Goal: Task Accomplishment & Management: Manage account settings

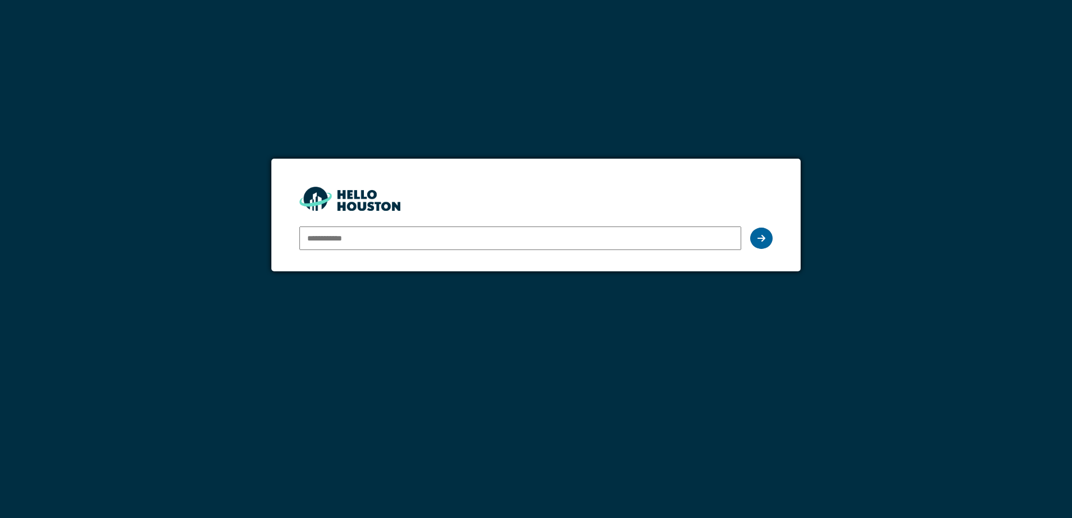
type input "**********"
click at [759, 238] on icon at bounding box center [761, 238] width 8 height 9
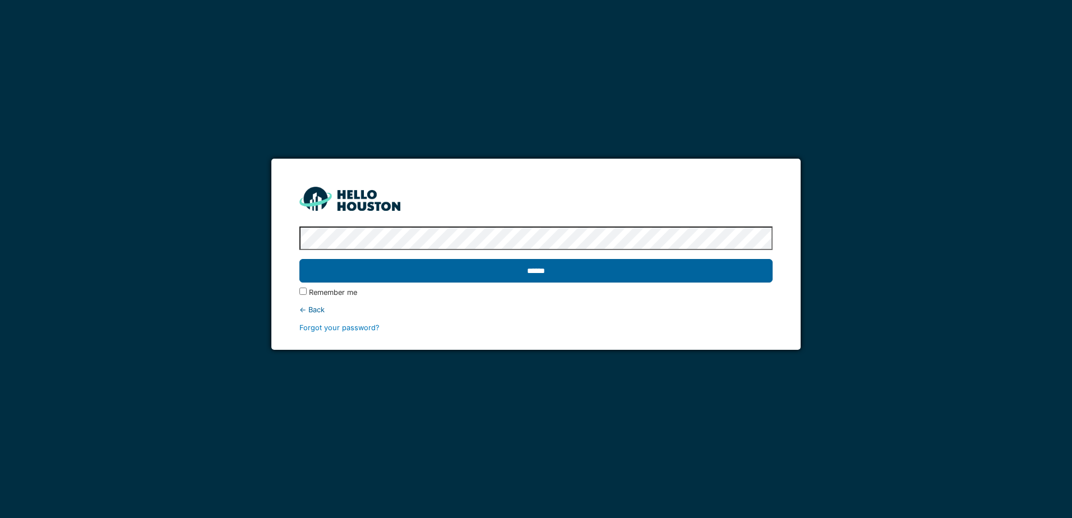
click at [730, 271] on input "******" at bounding box center [535, 271] width 473 height 24
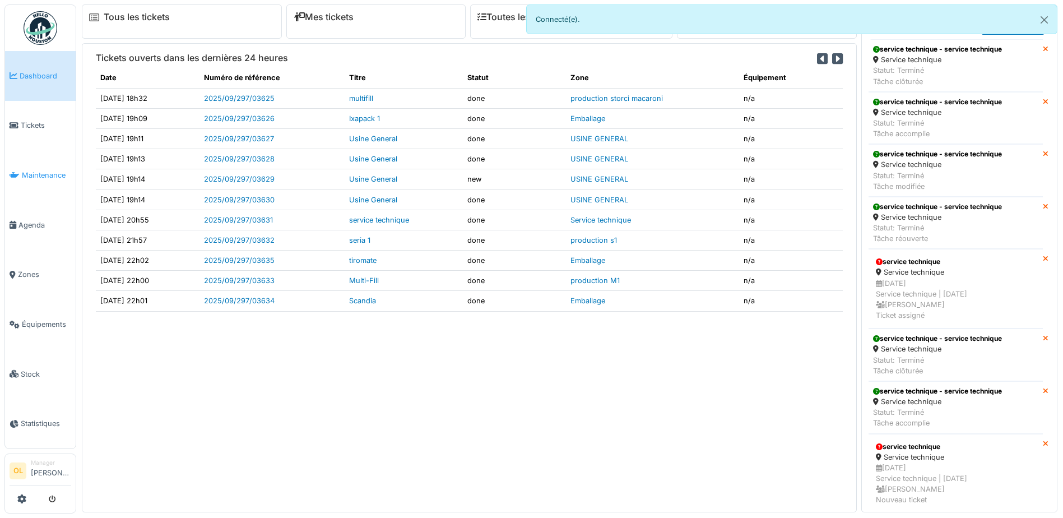
click at [50, 177] on span "Maintenance" at bounding box center [46, 175] width 49 height 11
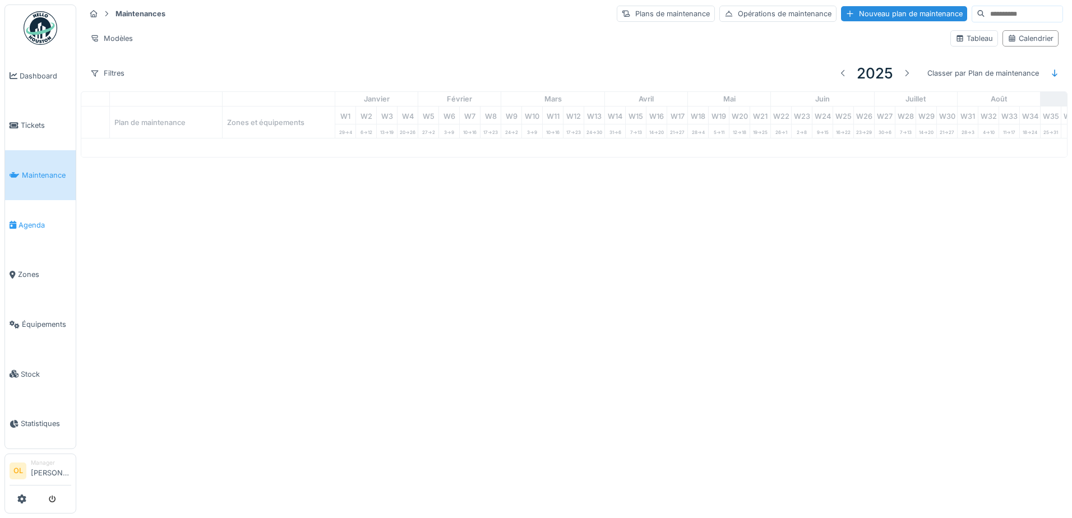
drag, startPoint x: 0, startPoint y: 0, endPoint x: 36, endPoint y: 226, distance: 228.8
click at [36, 226] on link "Agenda" at bounding box center [40, 225] width 71 height 50
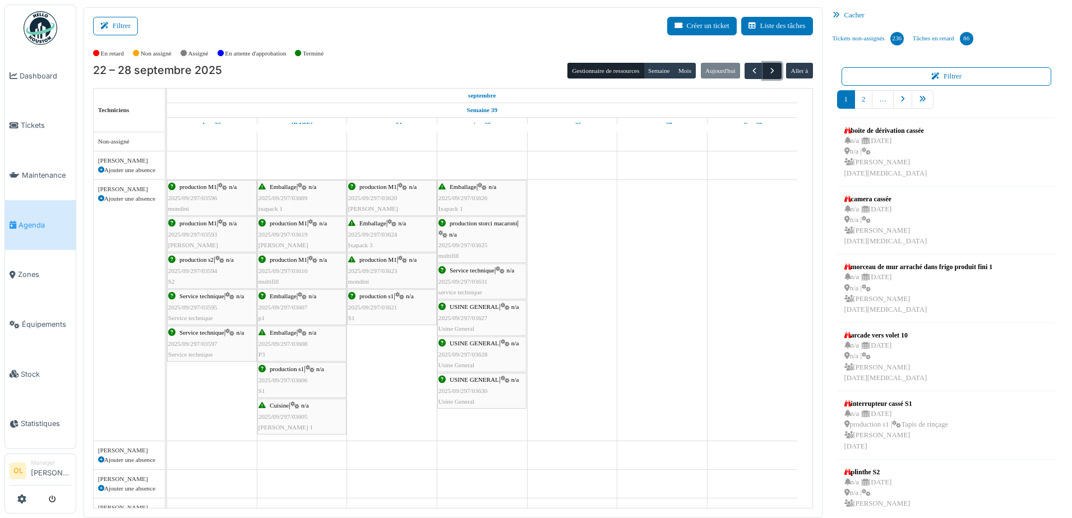
click at [767, 73] on span "button" at bounding box center [772, 71] width 10 height 10
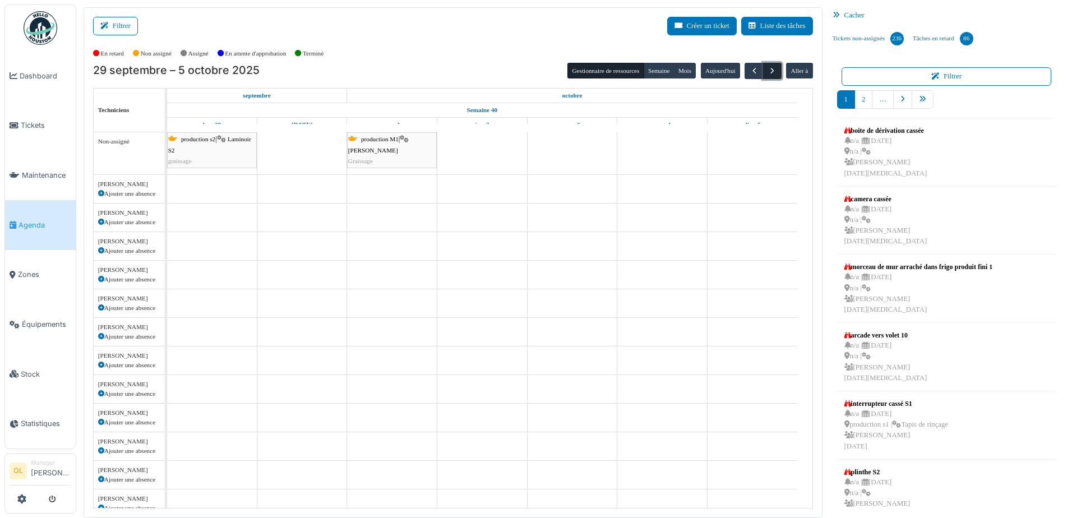
click at [767, 73] on span "button" at bounding box center [772, 71] width 10 height 10
drag, startPoint x: 744, startPoint y: 148, endPoint x: 572, endPoint y: 154, distance: 172.8
click at [572, 154] on div "production s2 | Laminoir S2 graissage production M1 | Laminoir mondini Graissag…" at bounding box center [489, 386] width 645 height 509
click at [767, 73] on span "button" at bounding box center [772, 71] width 10 height 10
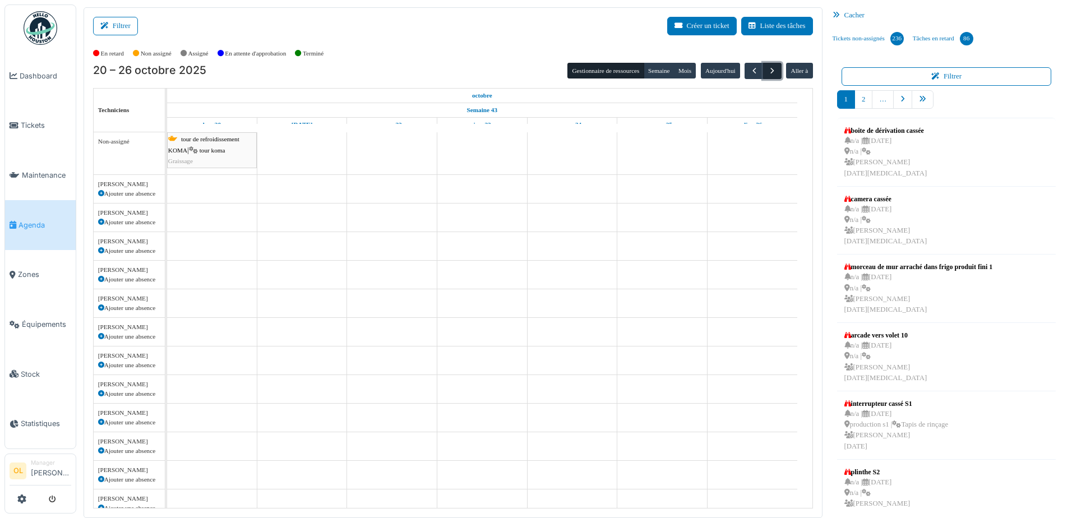
click at [767, 73] on span "button" at bounding box center [772, 71] width 10 height 10
click at [767, 75] on span "button" at bounding box center [772, 71] width 10 height 10
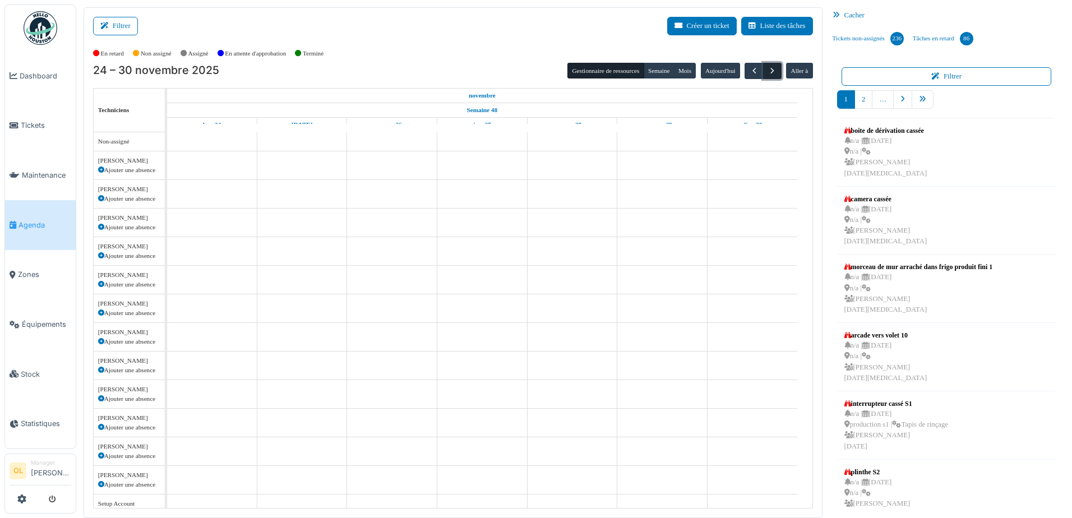
click at [767, 75] on span "button" at bounding box center [772, 71] width 10 height 10
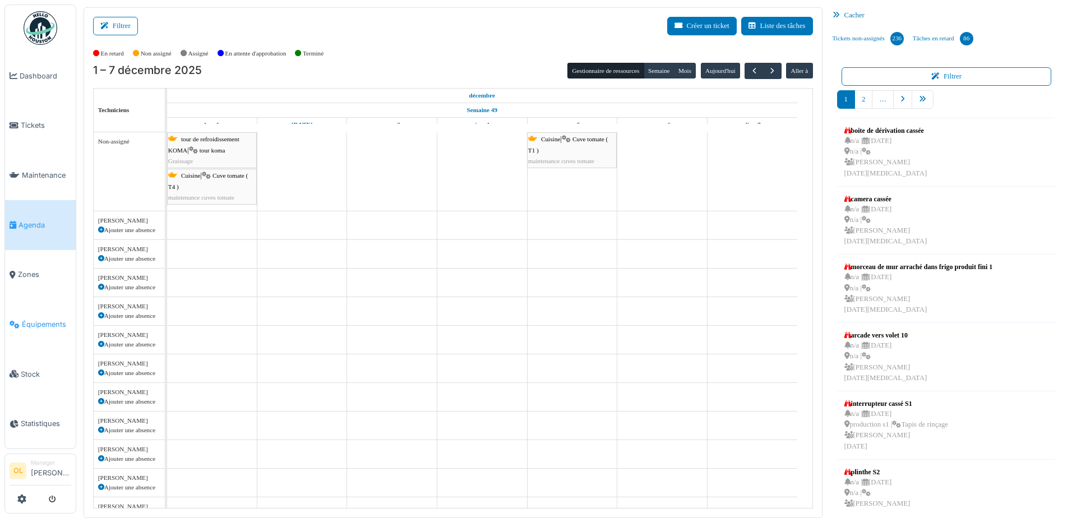
click at [43, 319] on span "Équipements" at bounding box center [46, 324] width 49 height 11
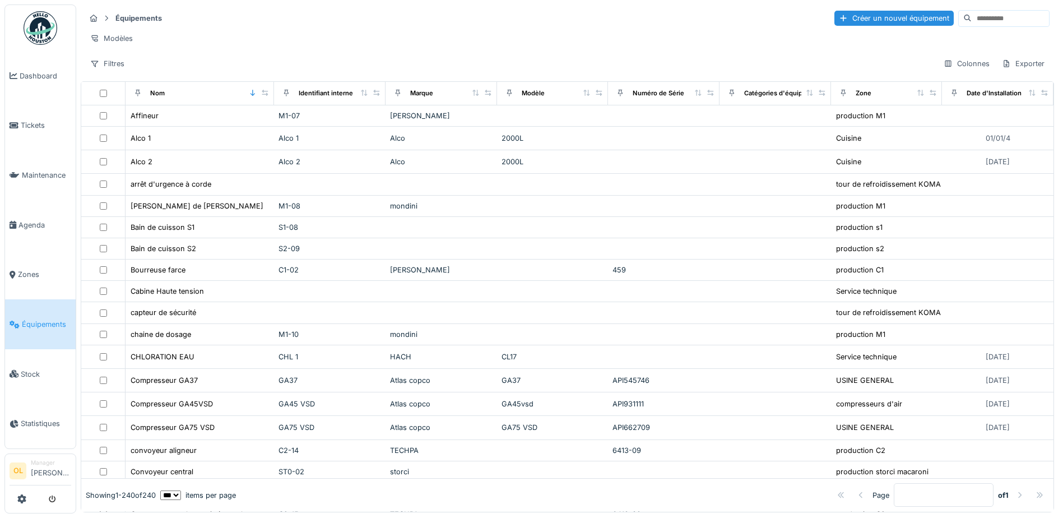
click at [972, 20] on input at bounding box center [1010, 19] width 77 height 16
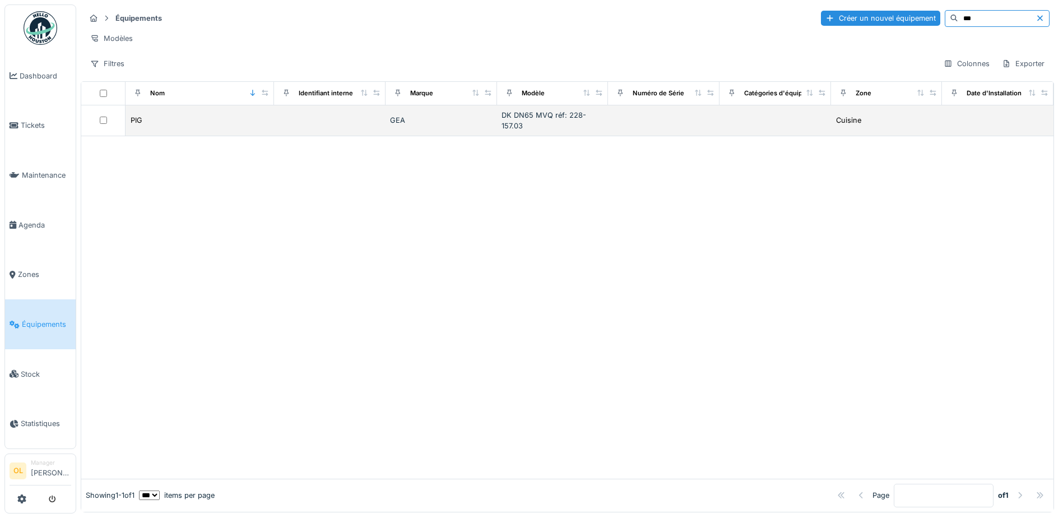
type input "***"
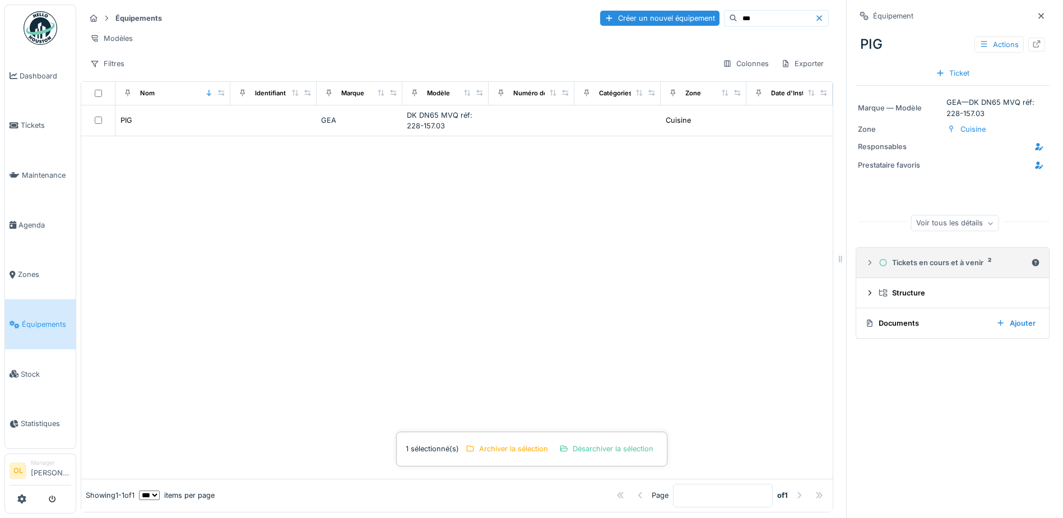
click at [942, 267] on div "Tickets en cours et à venir 2" at bounding box center [953, 262] width 148 height 11
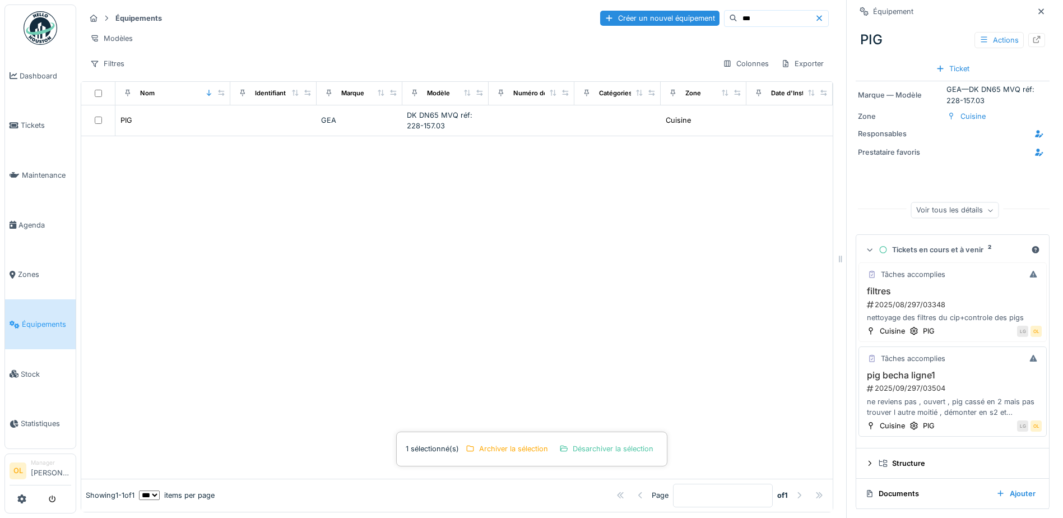
scroll to position [8, 0]
click at [910, 458] on div "Structure" at bounding box center [957, 463] width 157 height 11
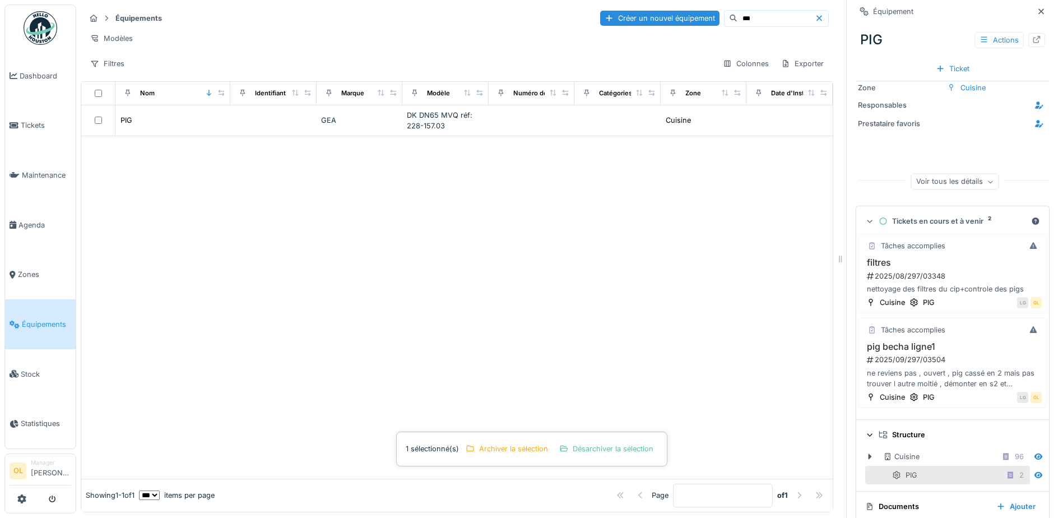
scroll to position [56, 0]
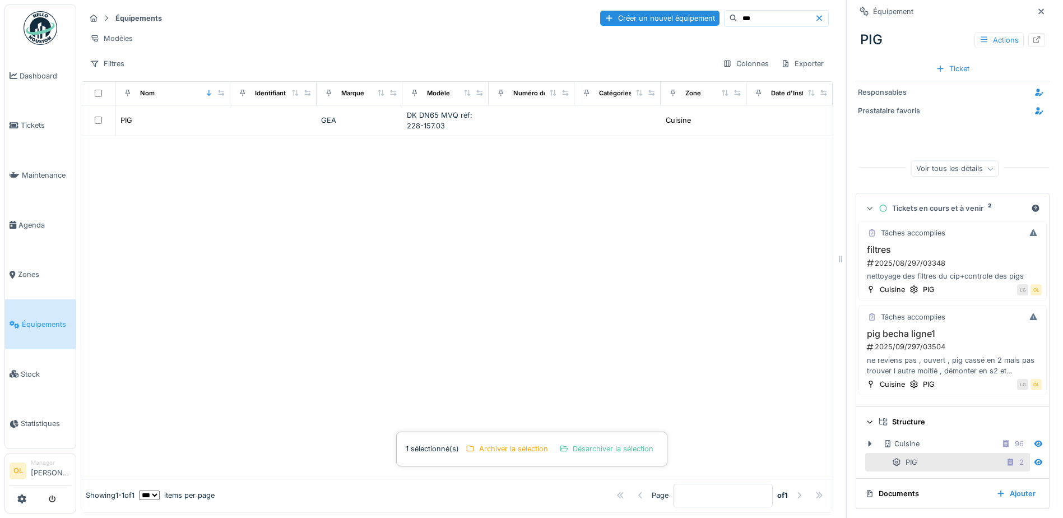
click at [900, 488] on div "Documents" at bounding box center [927, 493] width 122 height 11
click at [60, 175] on span "Maintenance" at bounding box center [46, 175] width 49 height 11
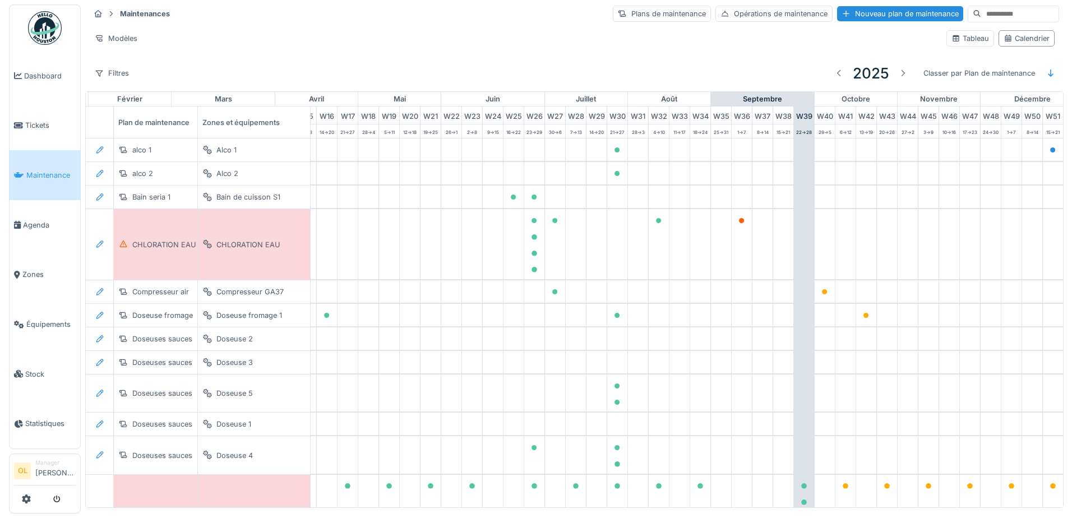
scroll to position [0, 372]
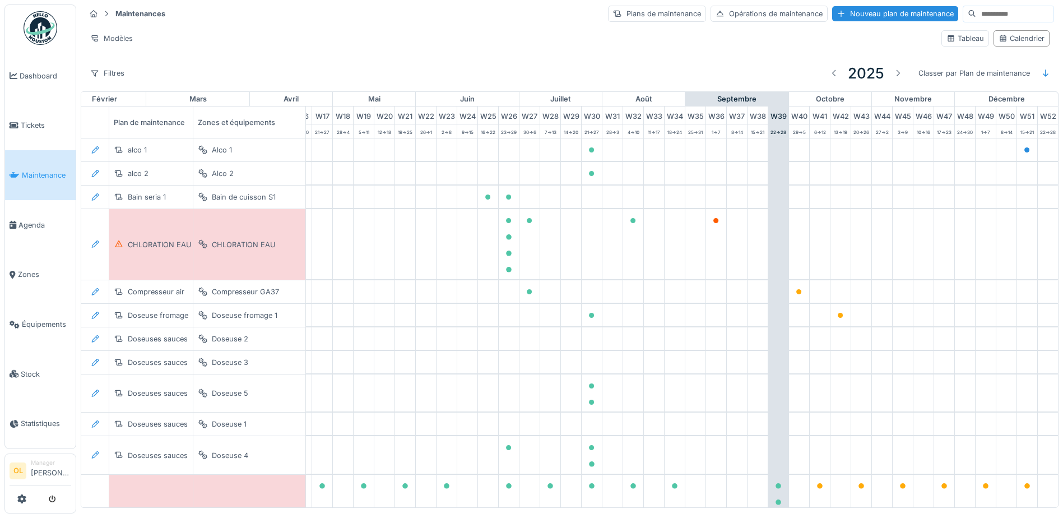
click at [980, 15] on input at bounding box center [1015, 14] width 77 height 16
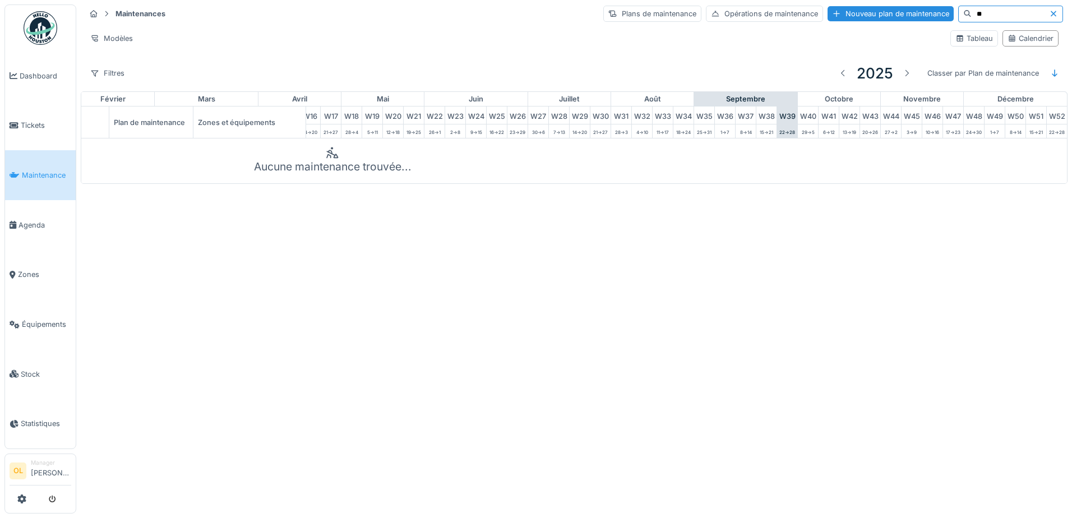
type input "*"
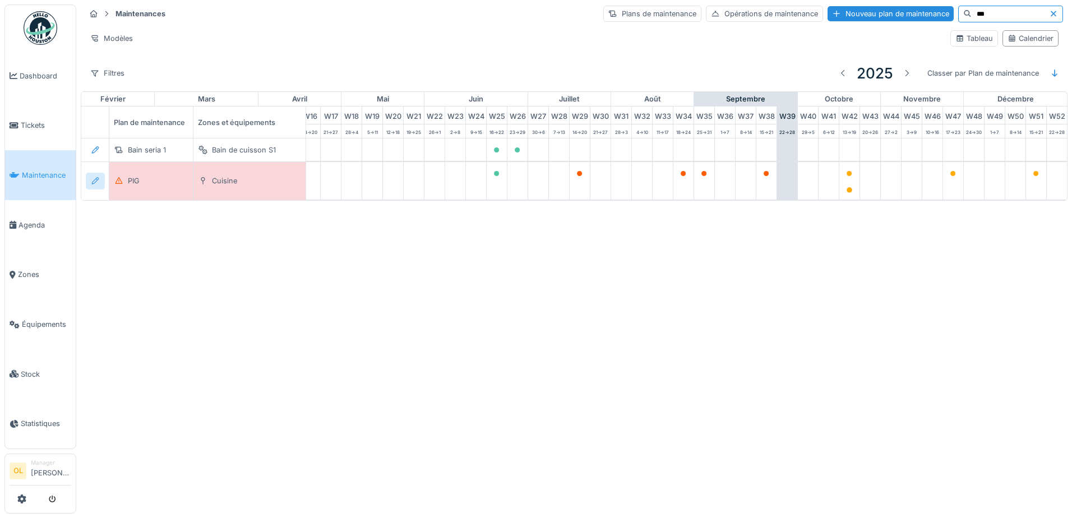
type input "***"
click at [94, 182] on icon at bounding box center [95, 180] width 9 height 7
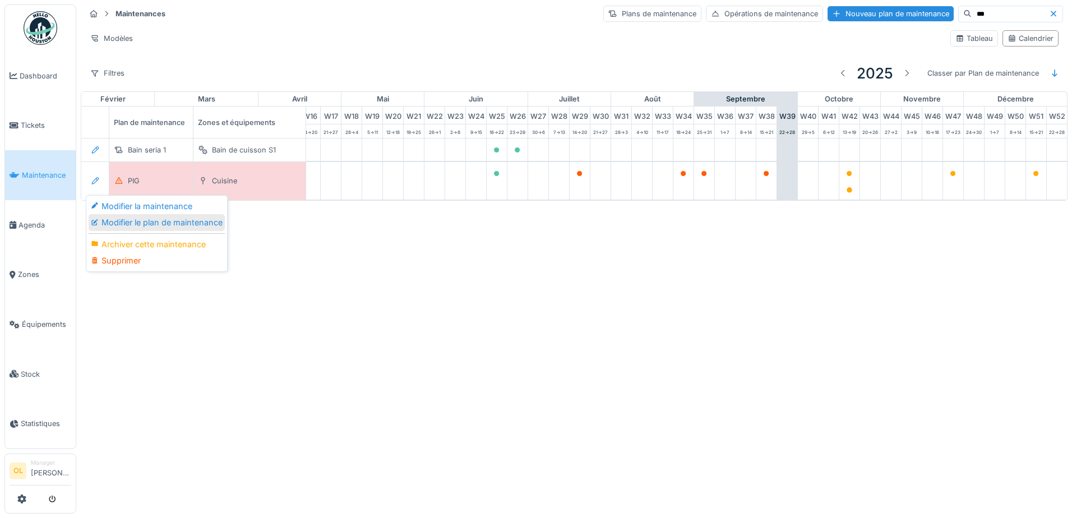
click at [114, 219] on div "Modifier le plan de maintenance" at bounding box center [157, 222] width 136 height 17
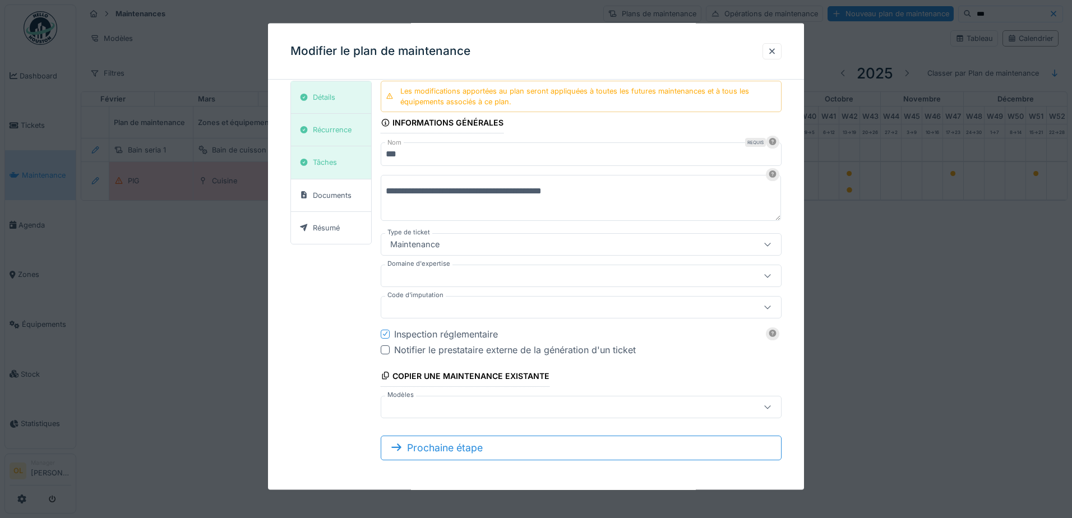
scroll to position [10, 0]
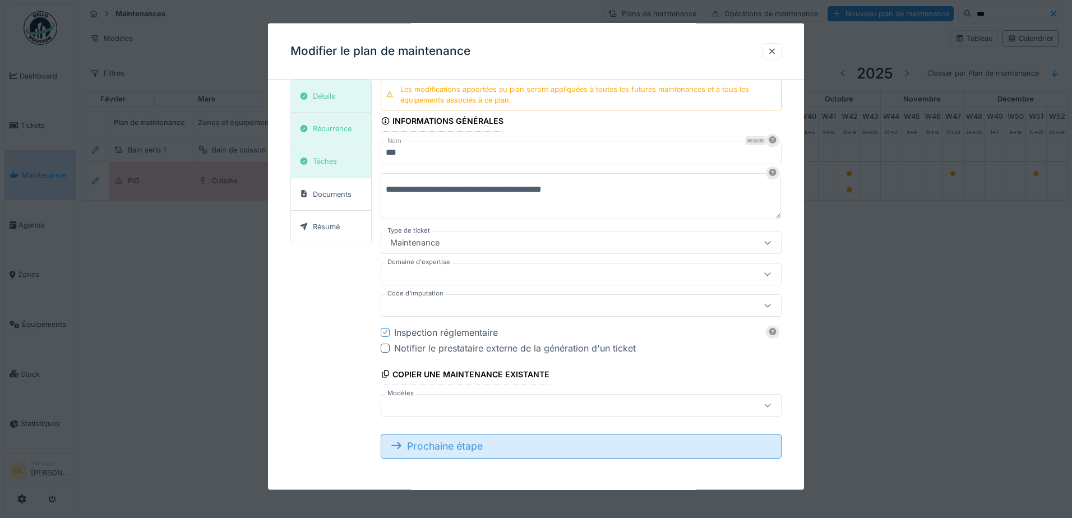
click at [520, 448] on div "Prochaine étape" at bounding box center [581, 445] width 401 height 25
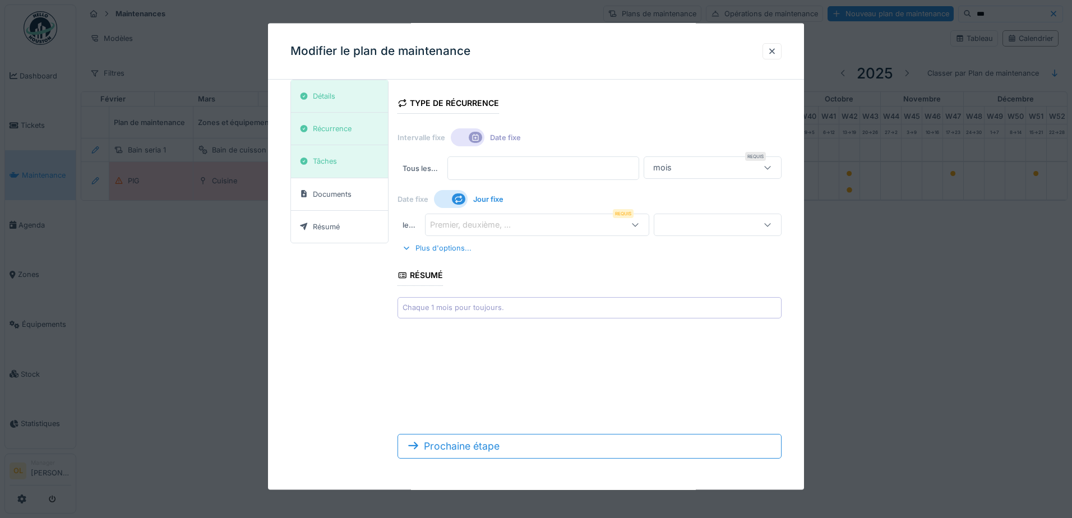
click at [457, 200] on icon at bounding box center [458, 198] width 7 height 7
click at [457, 200] on div at bounding box center [451, 199] width 34 height 18
click at [477, 136] on icon at bounding box center [475, 136] width 9 height 7
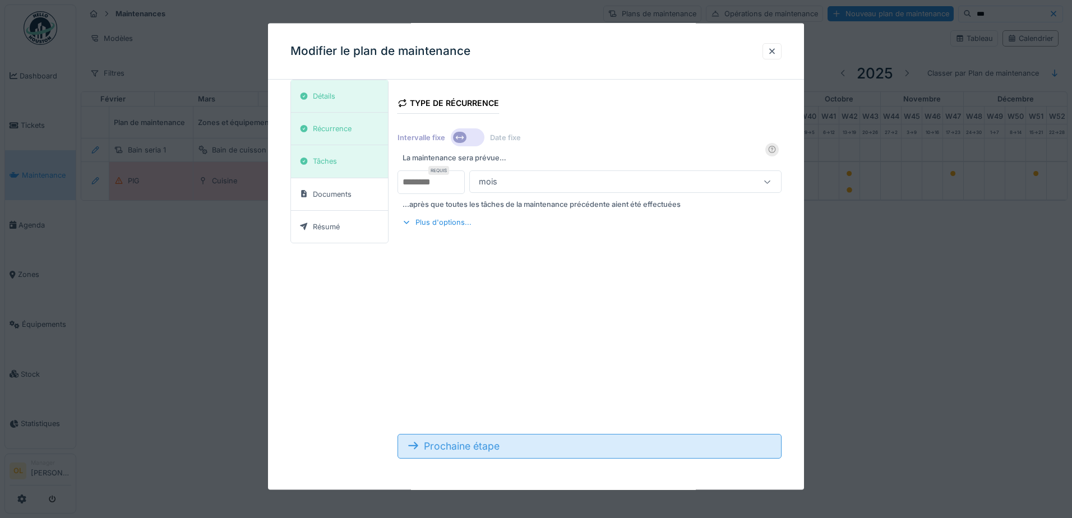
click at [507, 449] on div "Prochaine étape" at bounding box center [589, 445] width 384 height 25
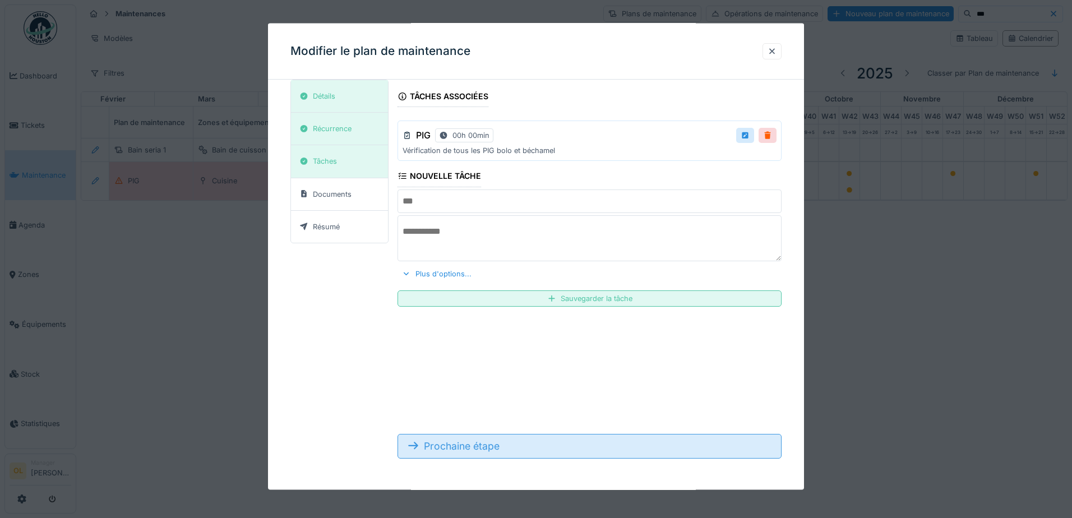
click at [507, 449] on div "Prochaine étape" at bounding box center [589, 445] width 384 height 25
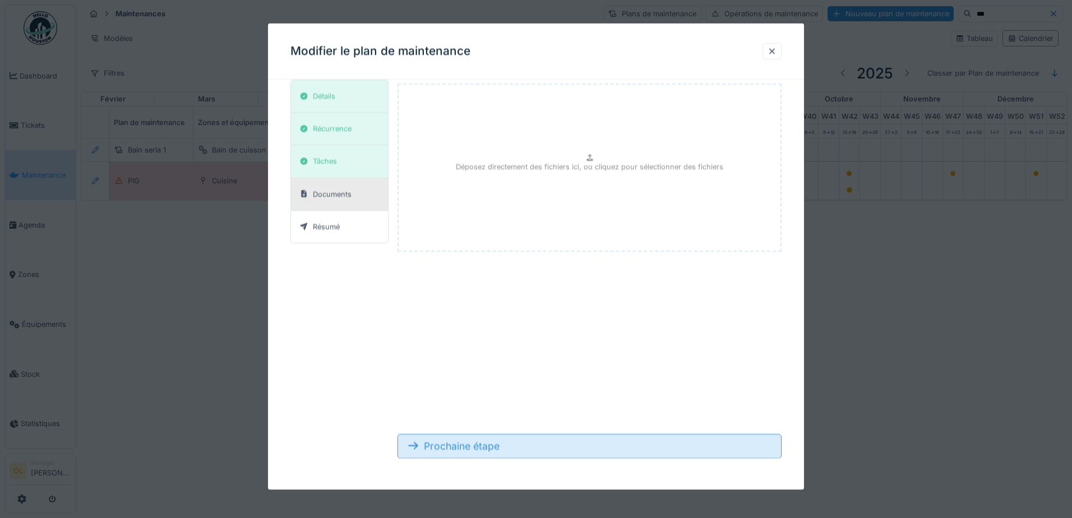
click at [507, 449] on div "Prochaine étape" at bounding box center [589, 445] width 384 height 25
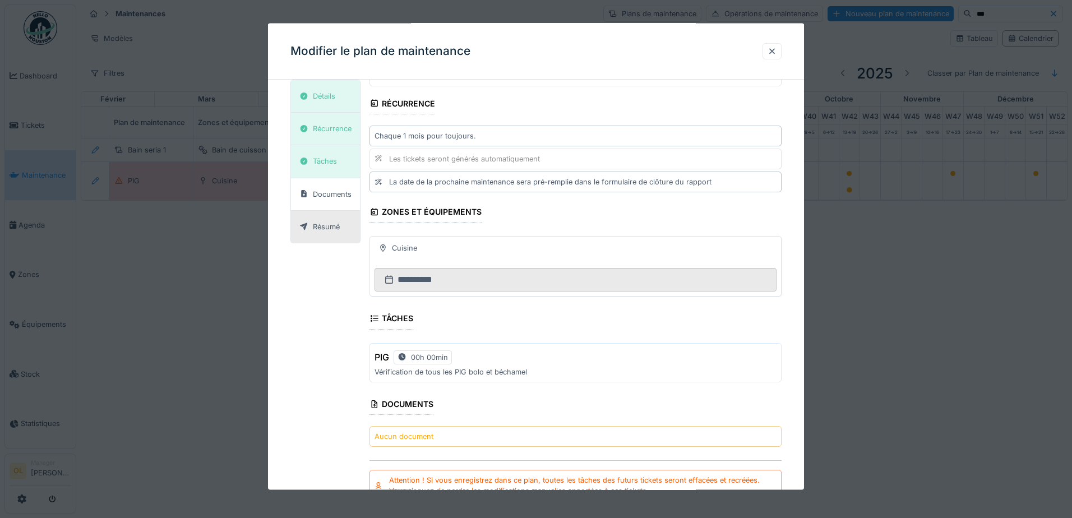
scroll to position [151, 0]
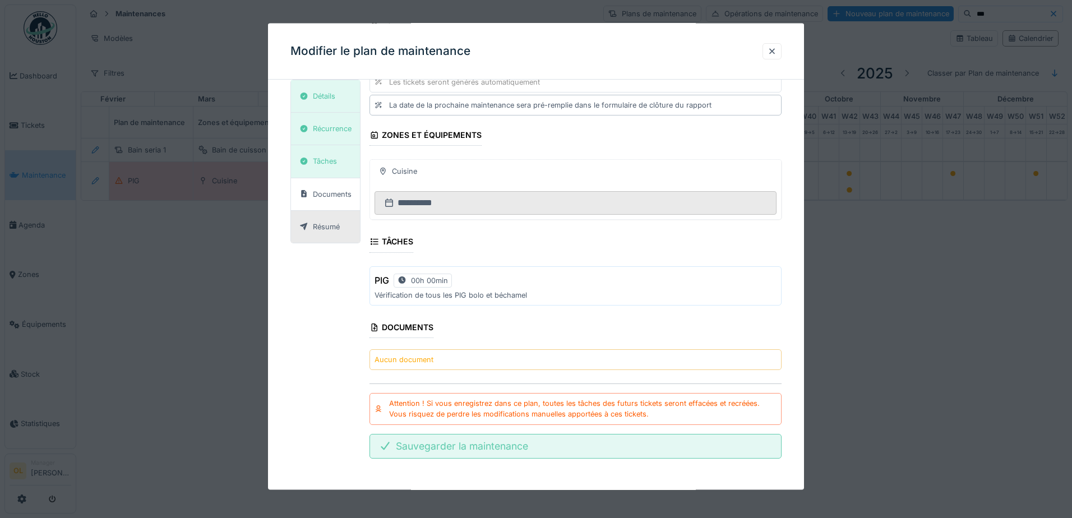
click at [588, 445] on div "Sauvegarder la maintenance" at bounding box center [575, 445] width 412 height 25
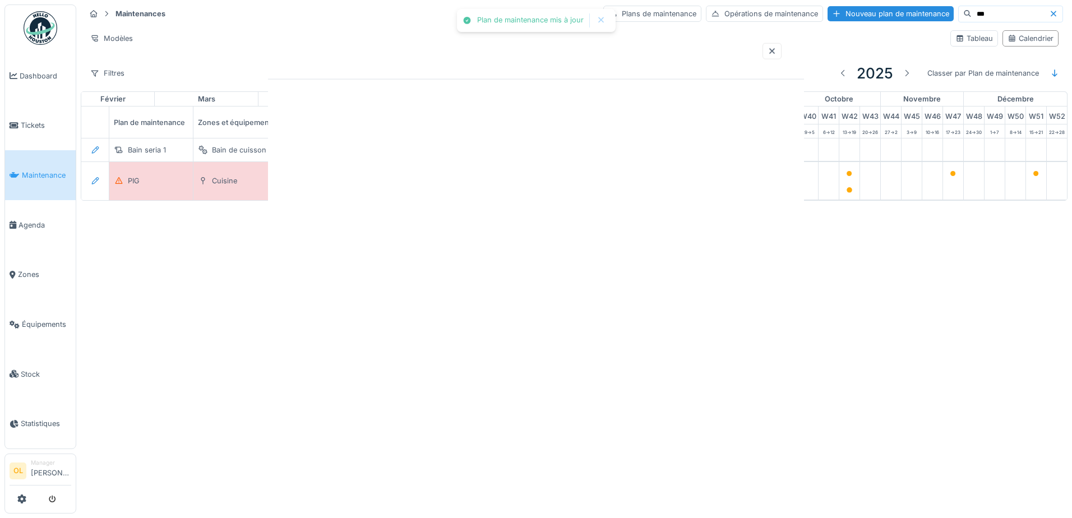
scroll to position [0, 0]
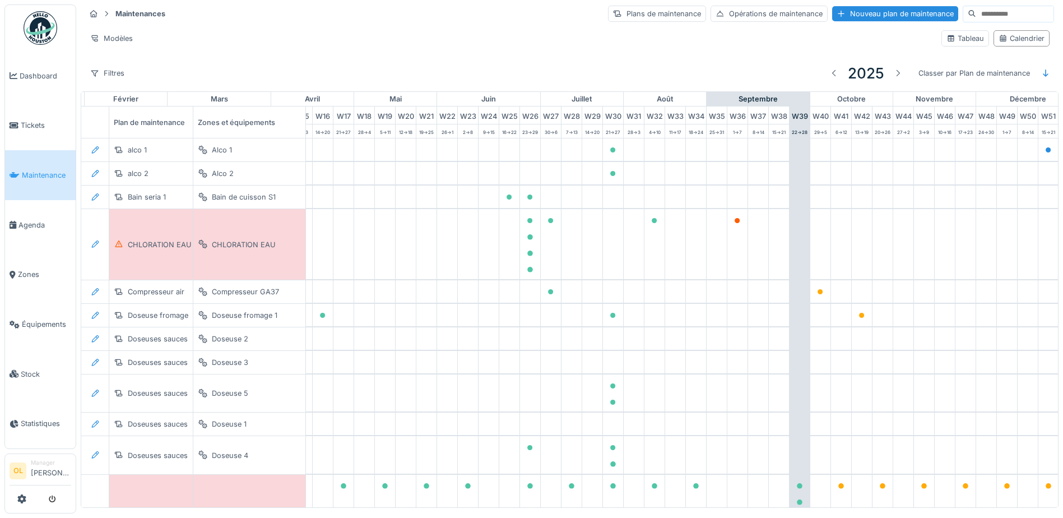
scroll to position [0, 372]
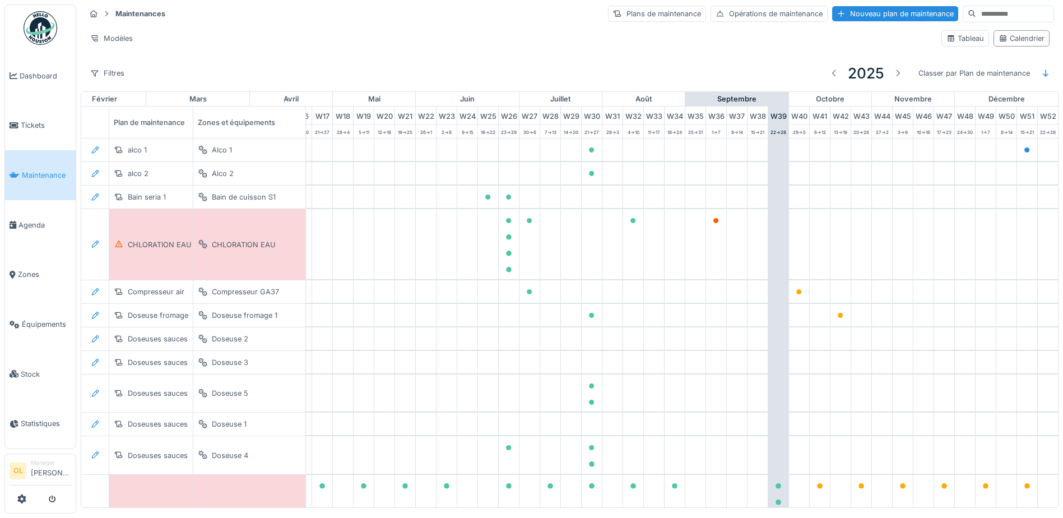
click at [977, 14] on input at bounding box center [1015, 14] width 77 height 16
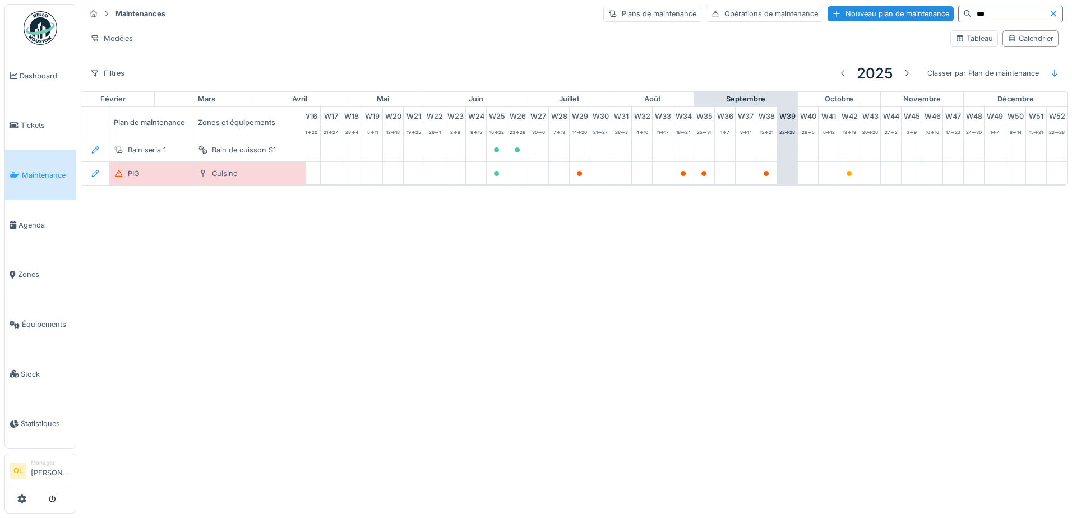
type input "***"
click at [163, 179] on div "PIG" at bounding box center [165, 174] width 103 height 12
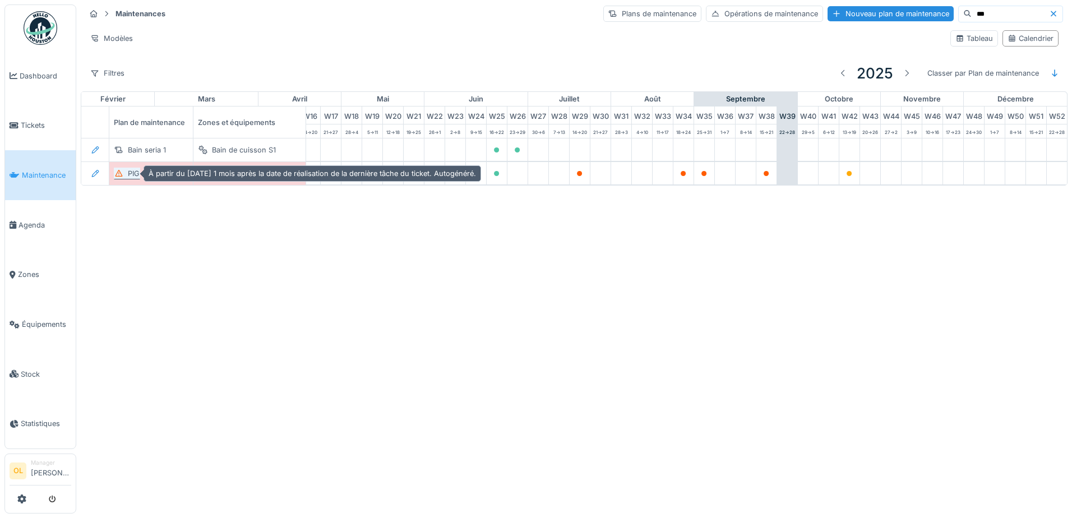
click at [137, 174] on div "PIG" at bounding box center [134, 173] width 12 height 11
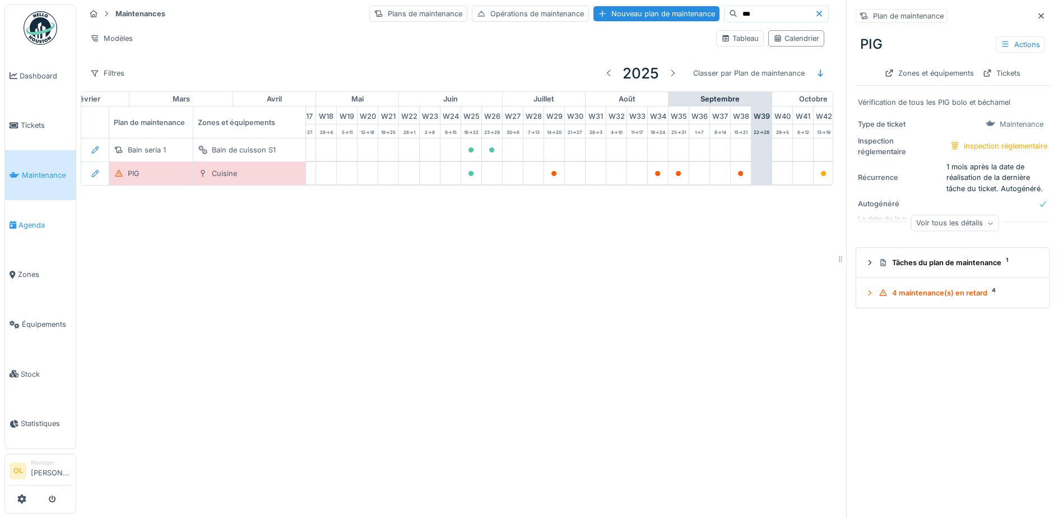
click at [48, 220] on span "Agenda" at bounding box center [44, 225] width 53 height 11
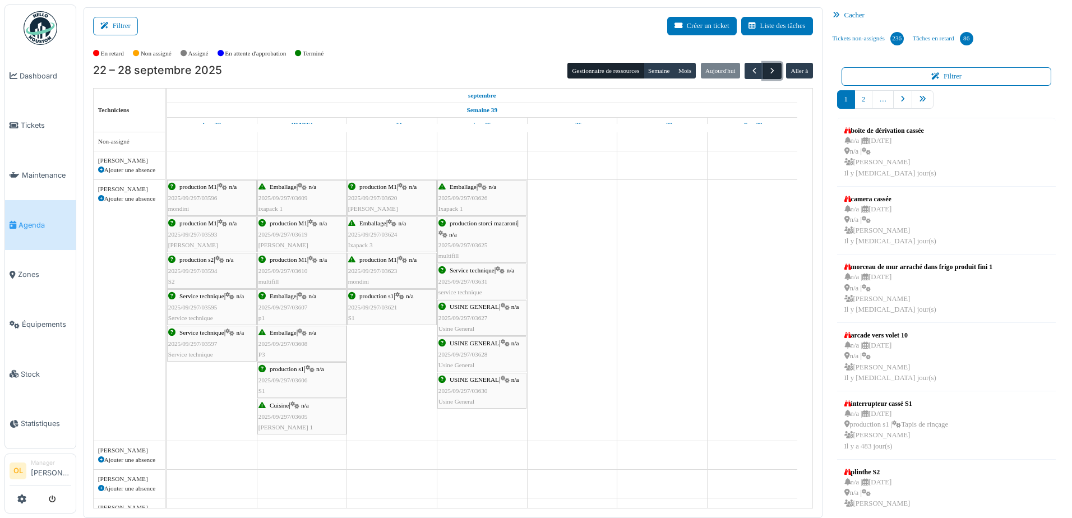
click at [767, 70] on span "button" at bounding box center [772, 71] width 10 height 10
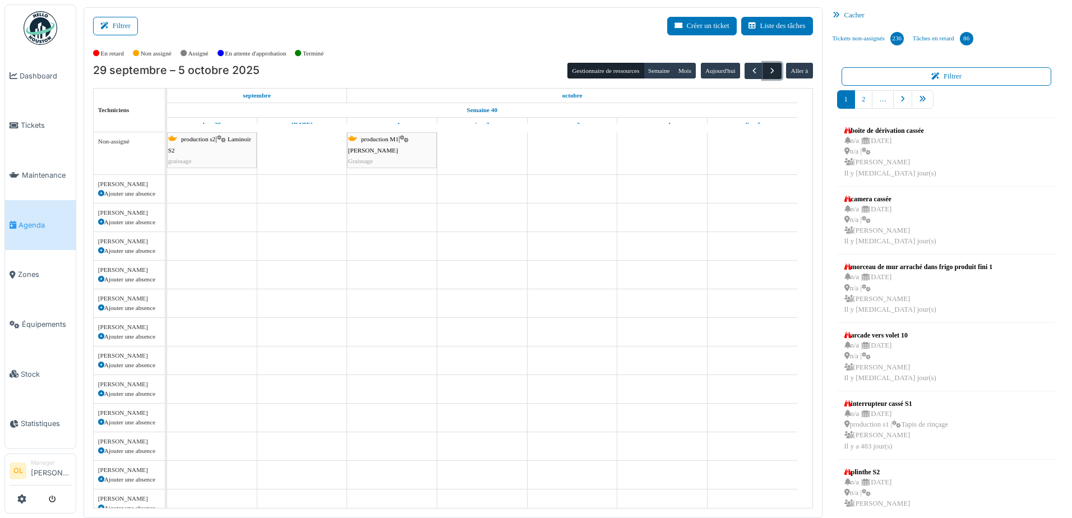
click at [767, 71] on span "button" at bounding box center [772, 71] width 10 height 10
click at [767, 72] on span "button" at bounding box center [772, 71] width 10 height 10
click at [767, 73] on span "button" at bounding box center [772, 71] width 10 height 10
click at [767, 75] on span "button" at bounding box center [772, 71] width 10 height 10
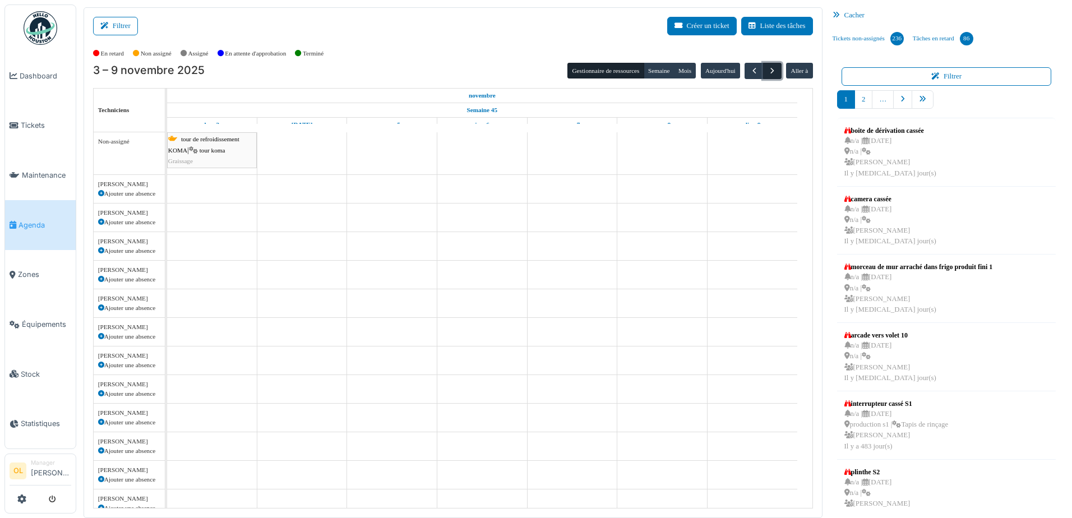
click at [767, 75] on span "button" at bounding box center [772, 71] width 10 height 10
